Goal: Task Accomplishment & Management: Manage account settings

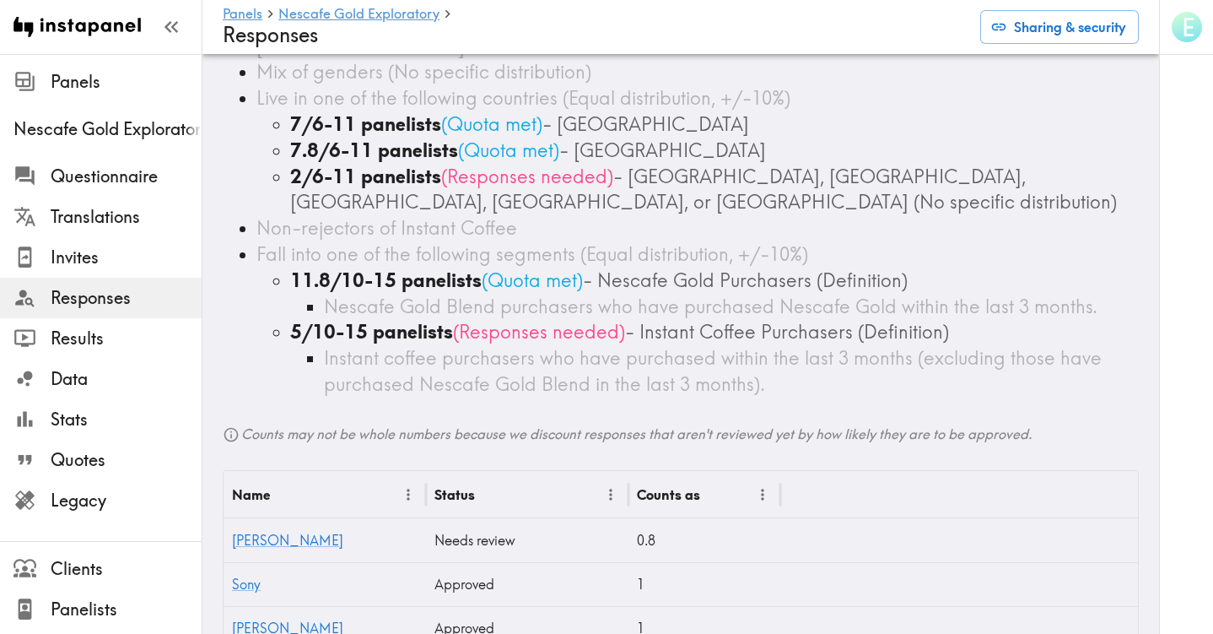
scroll to position [143, 0]
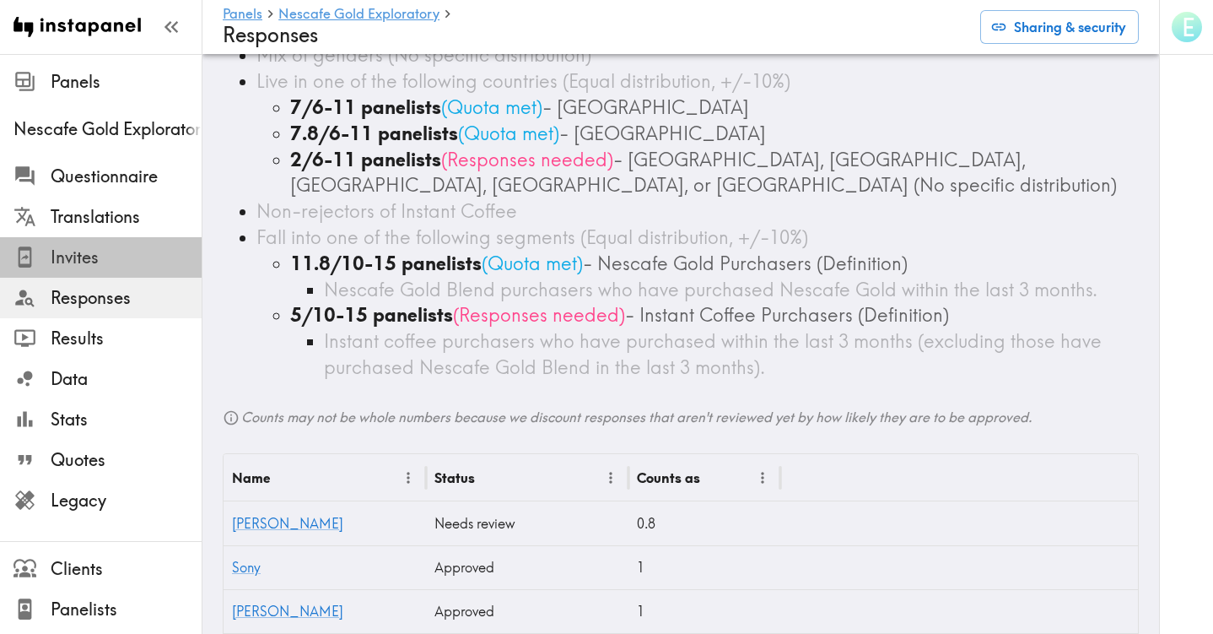
click at [82, 259] on span "Invites" at bounding box center [126, 258] width 151 height 24
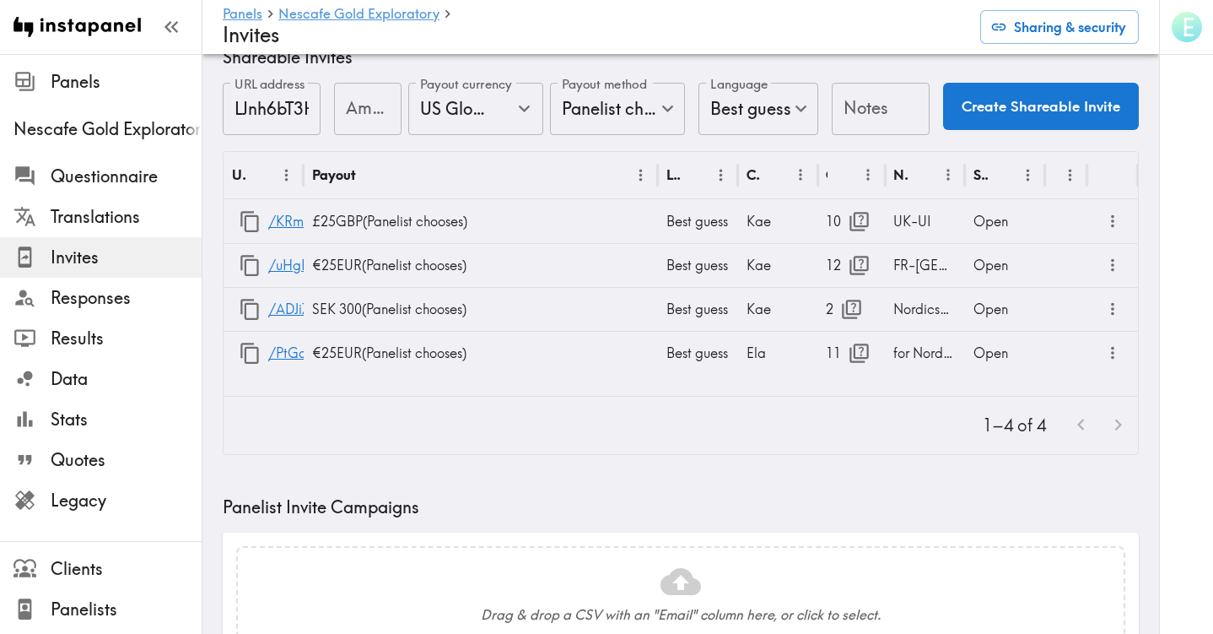
scroll to position [32, 0]
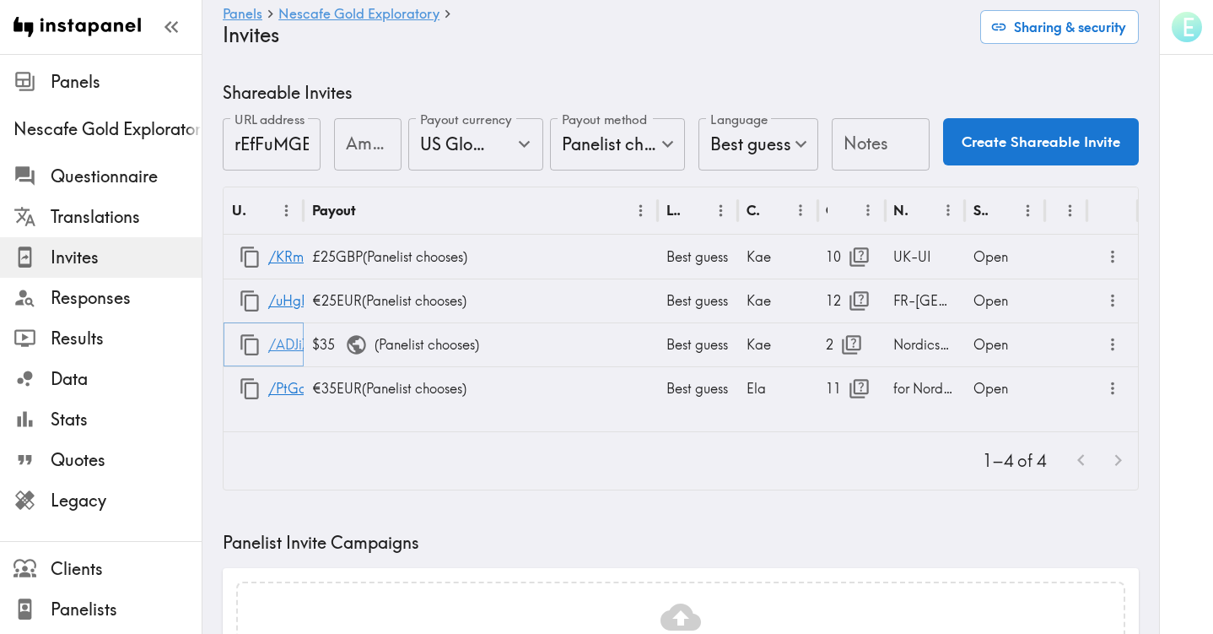
click at [289, 343] on link "/ADJi7gETf" at bounding box center [302, 344] width 68 height 43
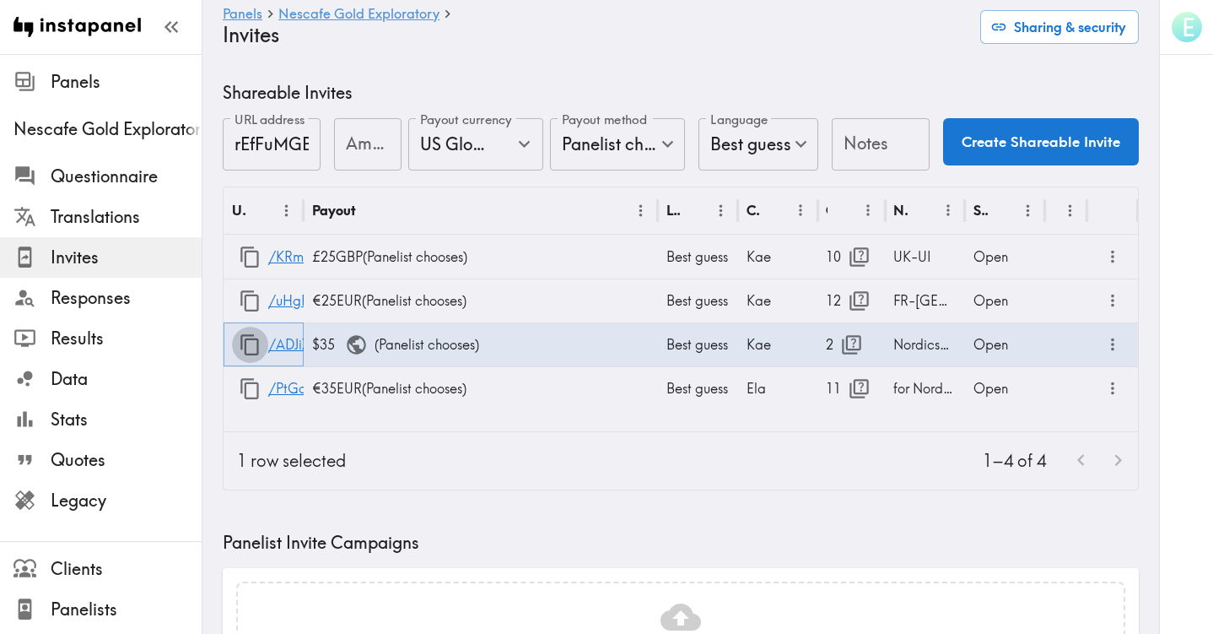
click at [245, 329] on button "button" at bounding box center [250, 345] width 36 height 36
click at [67, 296] on span "Responses" at bounding box center [126, 298] width 151 height 24
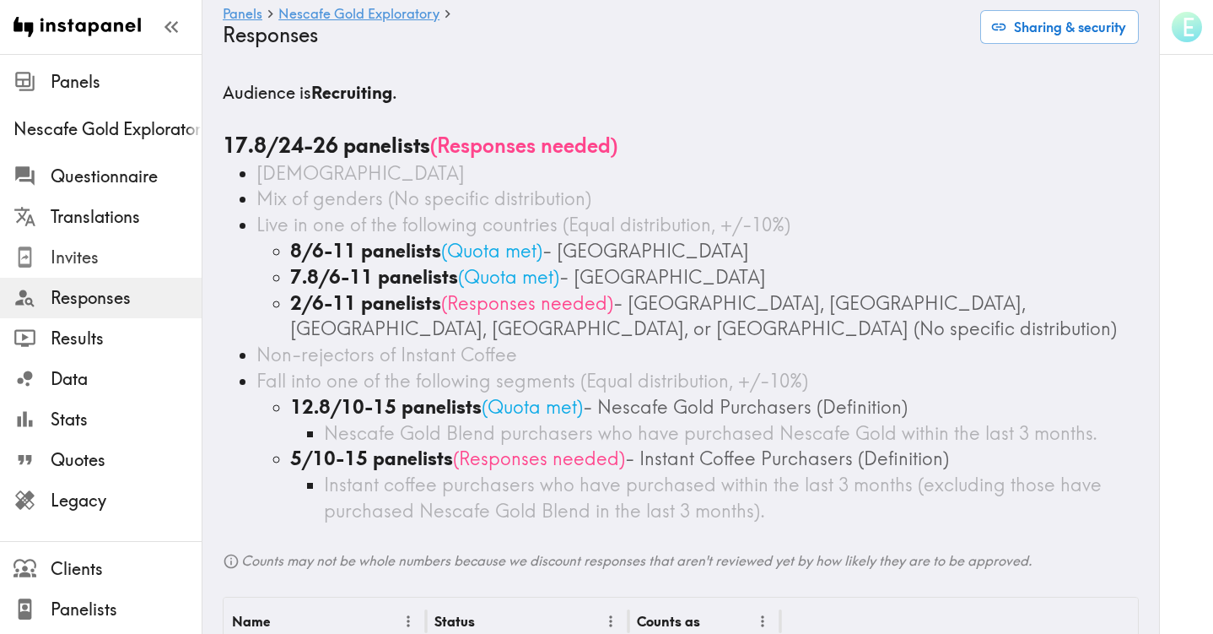
click at [71, 257] on span "Invites" at bounding box center [126, 258] width 151 height 24
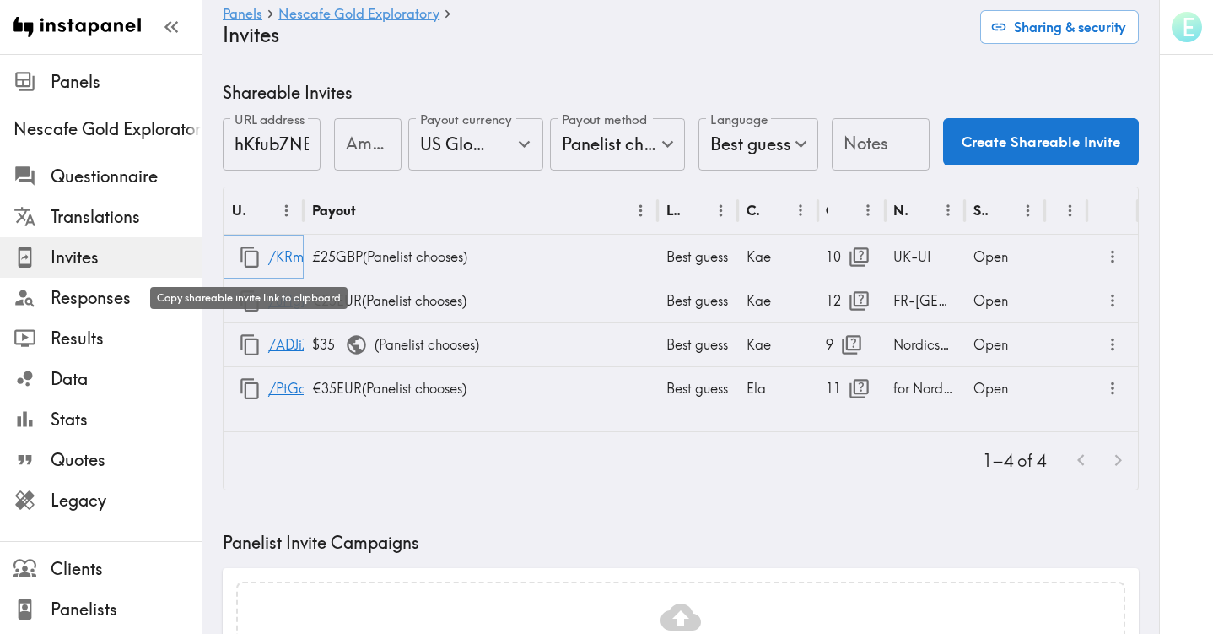
click at [251, 260] on icon "button" at bounding box center [250, 257] width 23 height 23
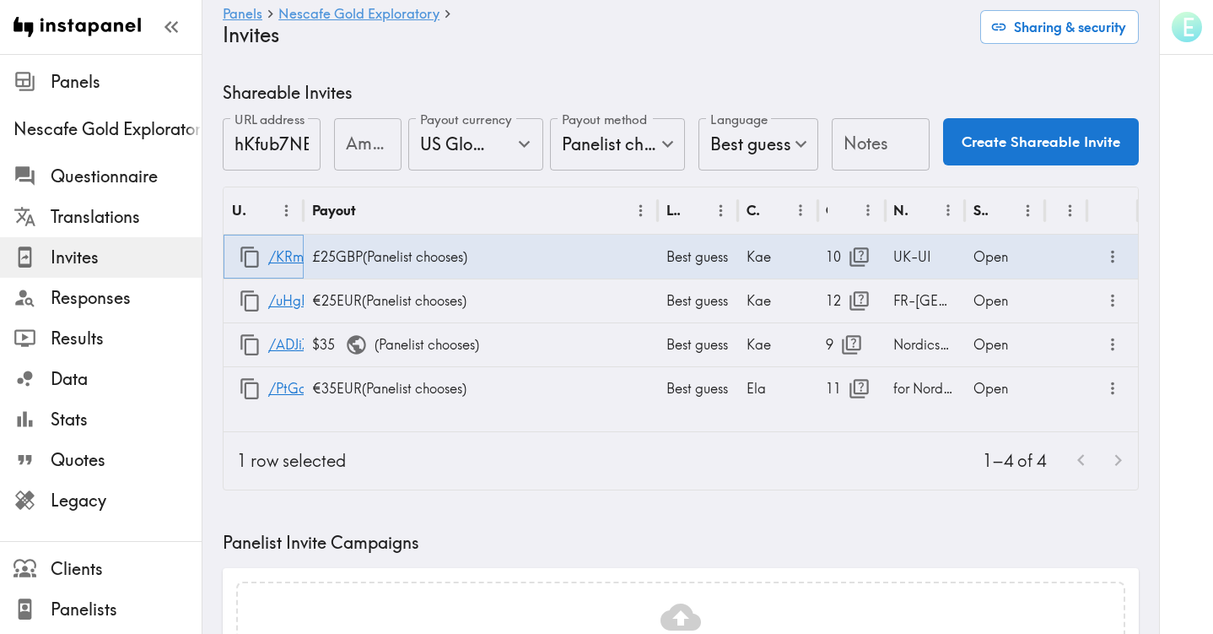
click at [242, 258] on icon "button" at bounding box center [250, 257] width 23 height 23
